Goal: Task Accomplishment & Management: Use online tool/utility

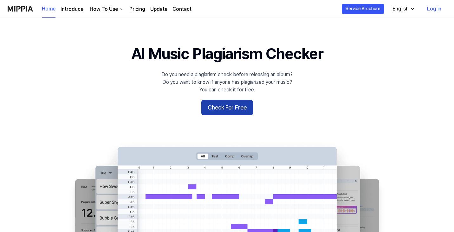
click at [234, 106] on button "Check For Free" at bounding box center [227, 107] width 52 height 15
click at [236, 104] on button "Check For Free" at bounding box center [227, 107] width 52 height 15
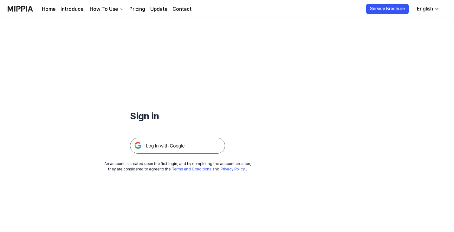
click at [177, 147] on img at bounding box center [177, 146] width 95 height 16
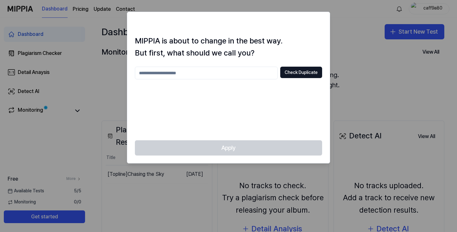
click at [343, 63] on div at bounding box center [228, 116] width 457 height 232
click at [279, 69] on div "Check Duplicate" at bounding box center [228, 73] width 187 height 13
click at [245, 70] on input "text" at bounding box center [206, 73] width 143 height 13
type input "*"
type input "********"
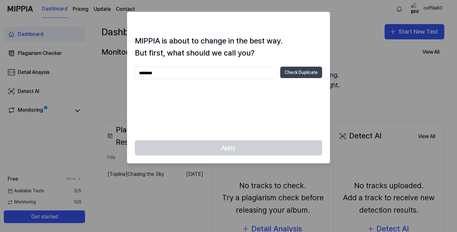
click at [301, 73] on button "Check Duplicate" at bounding box center [301, 72] width 42 height 11
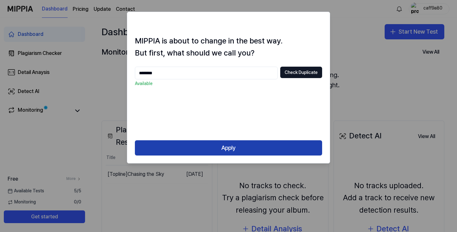
click at [233, 145] on button "Apply" at bounding box center [228, 147] width 187 height 15
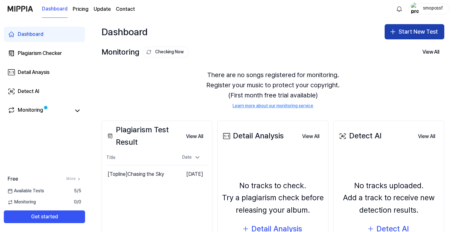
click at [402, 31] on button "Start New Test" at bounding box center [414, 31] width 60 height 15
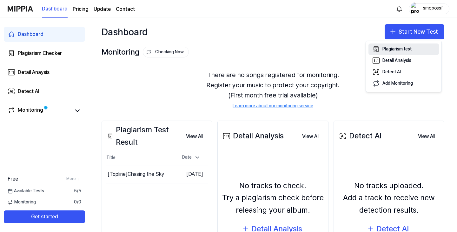
click at [404, 50] on div "Plagiarism test" at bounding box center [396, 49] width 29 height 6
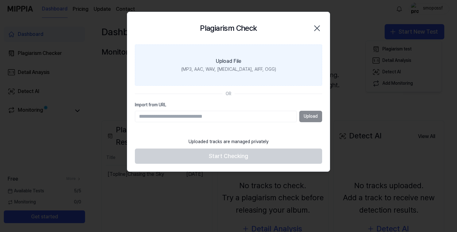
click at [245, 67] on div "(MP3, AAC, WAV, [MEDICAL_DATA], AIFF, OGG)" at bounding box center [228, 69] width 95 height 6
click at [0, 0] on input "Upload File (MP3, AAC, WAV, [MEDICAL_DATA], AIFF, OGG)" at bounding box center [0, 0] width 0 height 0
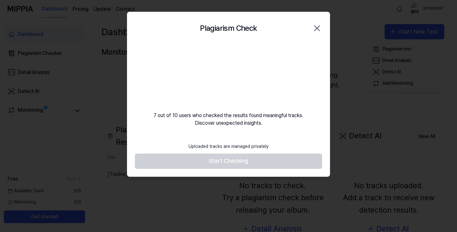
click at [244, 158] on div at bounding box center [228, 116] width 457 height 232
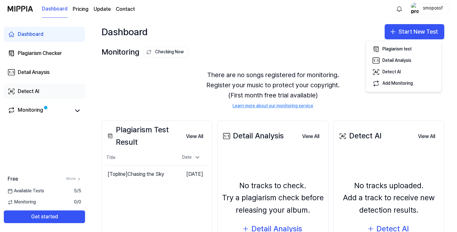
click at [44, 97] on link "Detect AI" at bounding box center [44, 91] width 81 height 15
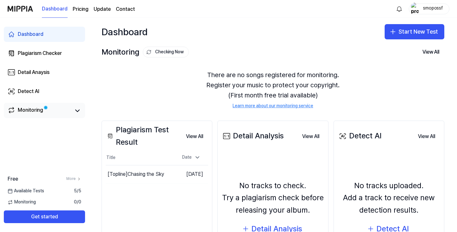
click at [50, 111] on link "Monitoring" at bounding box center [39, 110] width 63 height 9
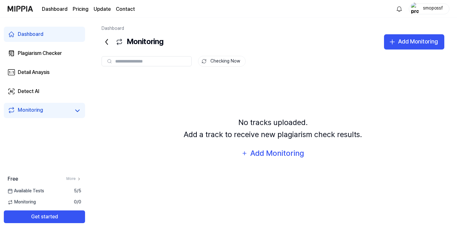
click at [67, 112] on link "Monitoring" at bounding box center [39, 110] width 63 height 9
click at [52, 52] on div "Plagiarism Checker" at bounding box center [40, 53] width 44 height 8
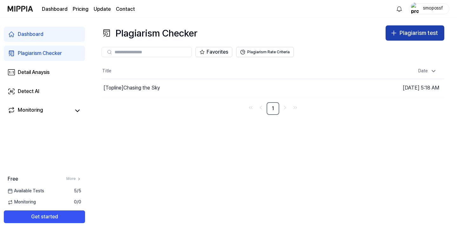
click at [419, 31] on div "Plagiarism test" at bounding box center [418, 33] width 38 height 9
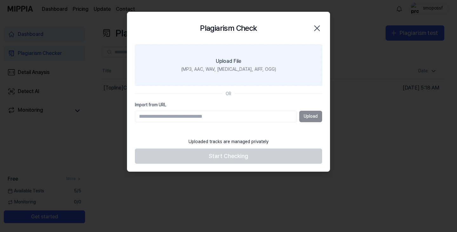
click at [218, 63] on div "Upload File" at bounding box center [228, 61] width 25 height 8
click at [0, 0] on input "Upload File (MP3, AAC, WAV, FLAC, AIFF, OGG)" at bounding box center [0, 0] width 0 height 0
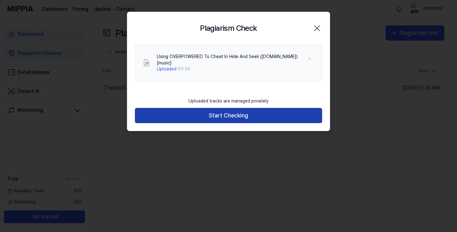
click at [262, 108] on button "Start Checking" at bounding box center [228, 115] width 187 height 15
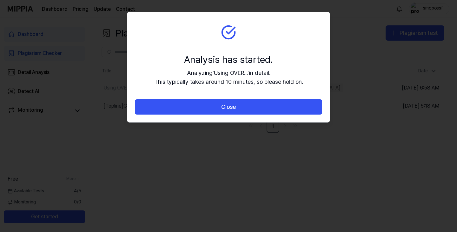
click at [262, 108] on button "Close" at bounding box center [228, 106] width 187 height 15
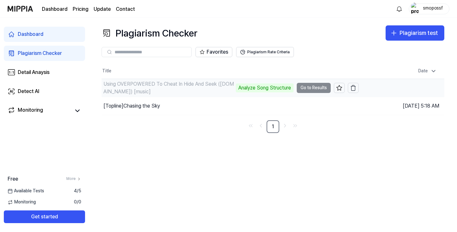
click at [394, 86] on td "[DATE] 6:58 AM" at bounding box center [401, 88] width 86 height 18
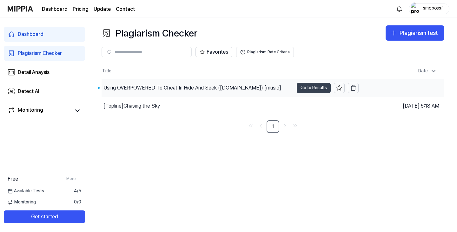
click at [318, 87] on button "Go to Results" at bounding box center [314, 88] width 34 height 10
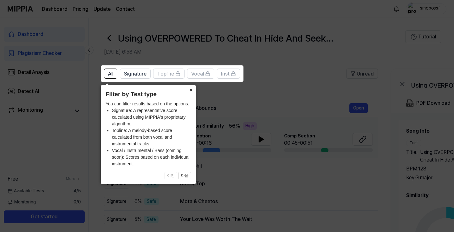
click at [192, 91] on button "×" at bounding box center [191, 89] width 10 height 9
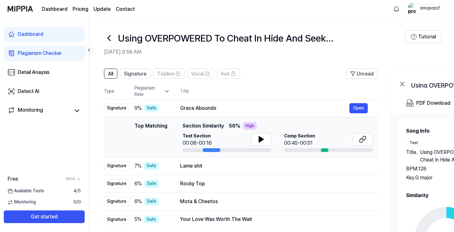
drag, startPoint x: 181, startPoint y: 126, endPoint x: 217, endPoint y: 126, distance: 35.5
click at [217, 126] on div "Top Matching Top Matching Section Similarity 56 % High Test Section 00:08-00:16…" at bounding box center [241, 137] width 264 height 30
click at [217, 126] on span "Section Similarity" at bounding box center [203, 126] width 41 height 8
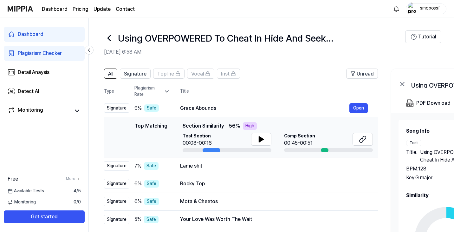
click at [221, 126] on span "Section Similarity" at bounding box center [203, 126] width 41 height 8
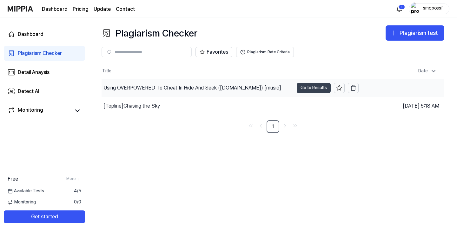
click at [308, 84] on button "Go to Results" at bounding box center [314, 88] width 34 height 10
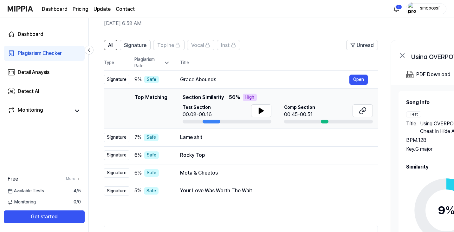
scroll to position [32, 0]
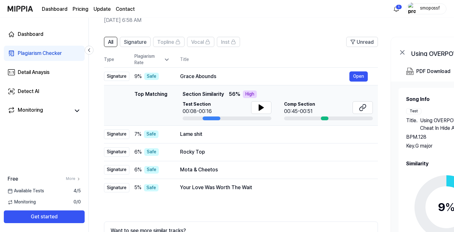
click at [201, 95] on span "Section Similarity" at bounding box center [203, 94] width 41 height 8
drag, startPoint x: 133, startPoint y: 94, endPoint x: 218, endPoint y: 91, distance: 85.4
click at [218, 91] on div "Top Matching Top Matching Section Similarity 56 % High Test Section 00:08-00:16…" at bounding box center [241, 105] width 264 height 30
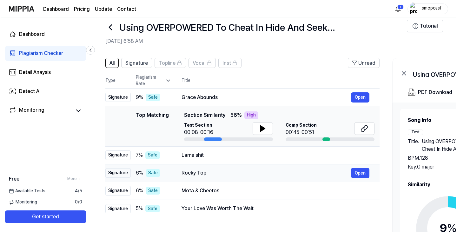
scroll to position [0, 0]
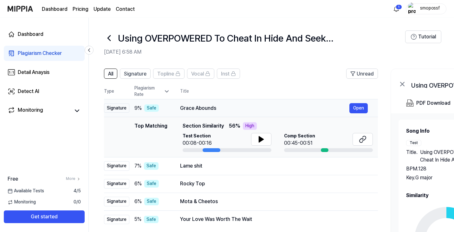
click at [126, 108] on div "Signature" at bounding box center [116, 108] width 25 height 10
click at [257, 136] on button at bounding box center [261, 139] width 20 height 13
click at [260, 138] on icon at bounding box center [259, 139] width 1 height 5
click at [356, 109] on button "Open" at bounding box center [359, 108] width 18 height 10
click at [358, 110] on button "Open" at bounding box center [359, 108] width 18 height 10
